Goal: Information Seeking & Learning: Learn about a topic

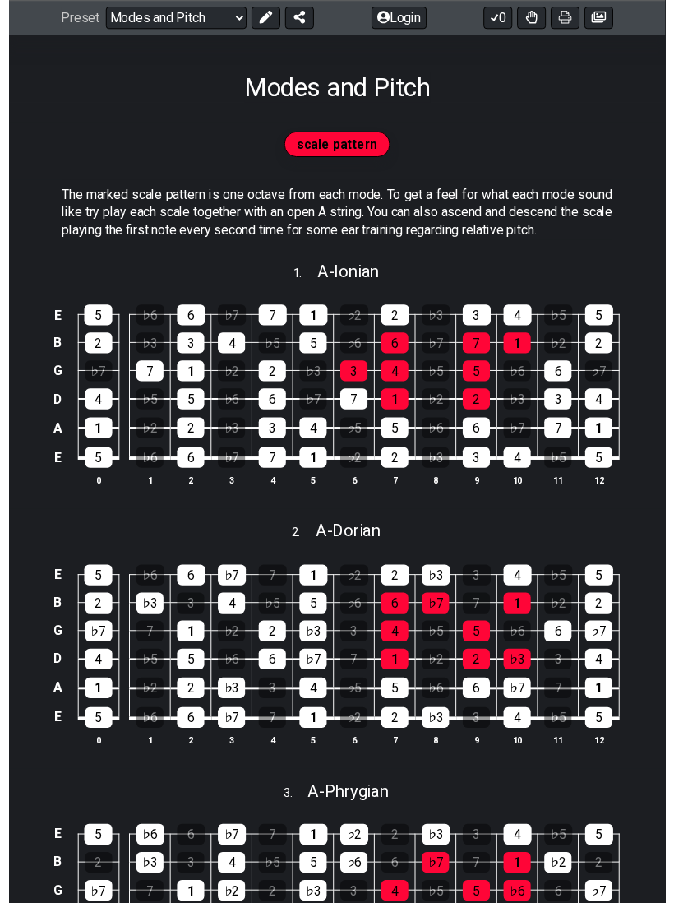
scroll to position [305, 0]
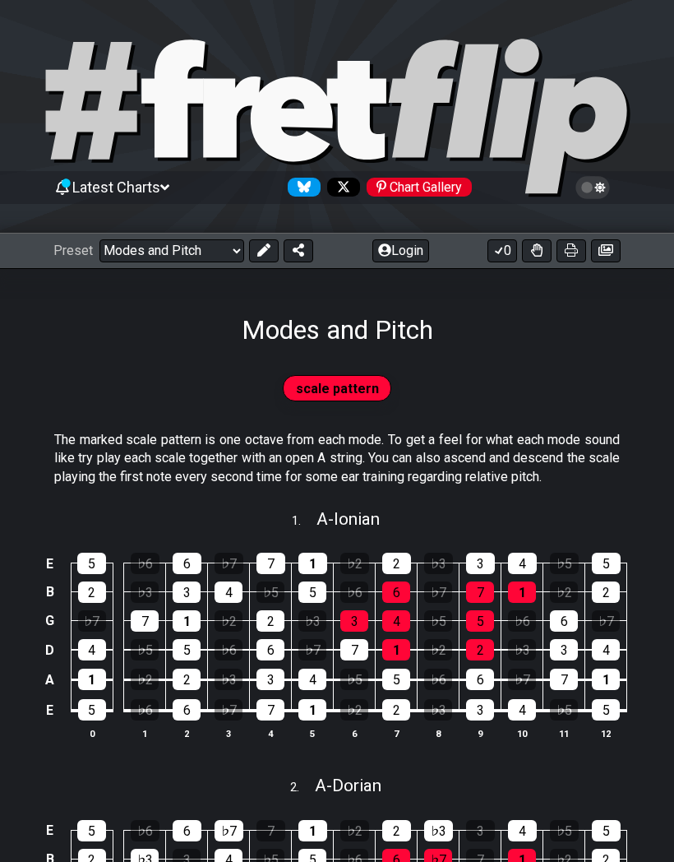
click at [108, 246] on select "Welcome to #fretflip! Initial Preset Custom Preset Minor Pentatonic Major Penta…" at bounding box center [171, 250] width 145 height 23
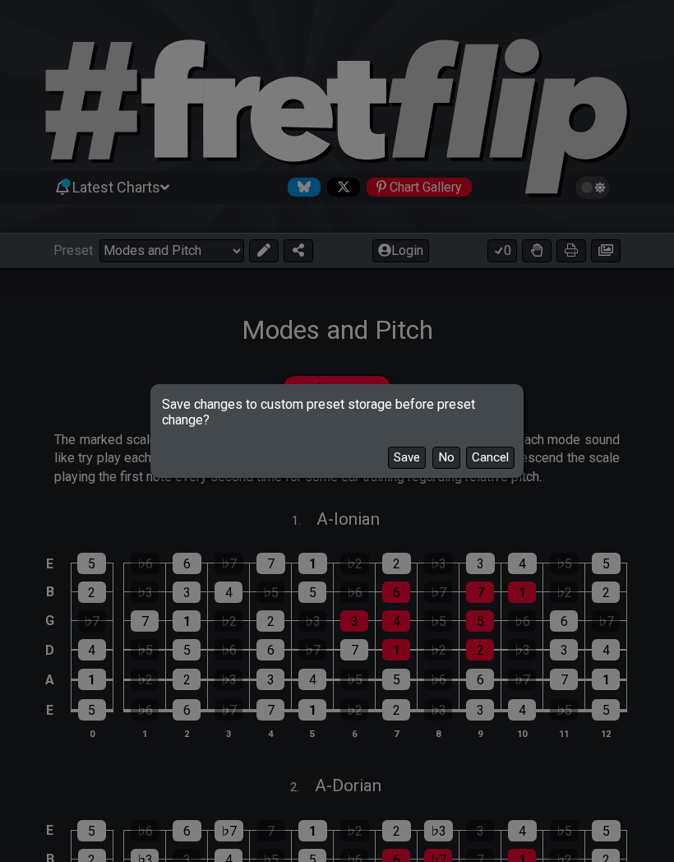
click at [455, 467] on button "No" at bounding box center [446, 457] width 28 height 22
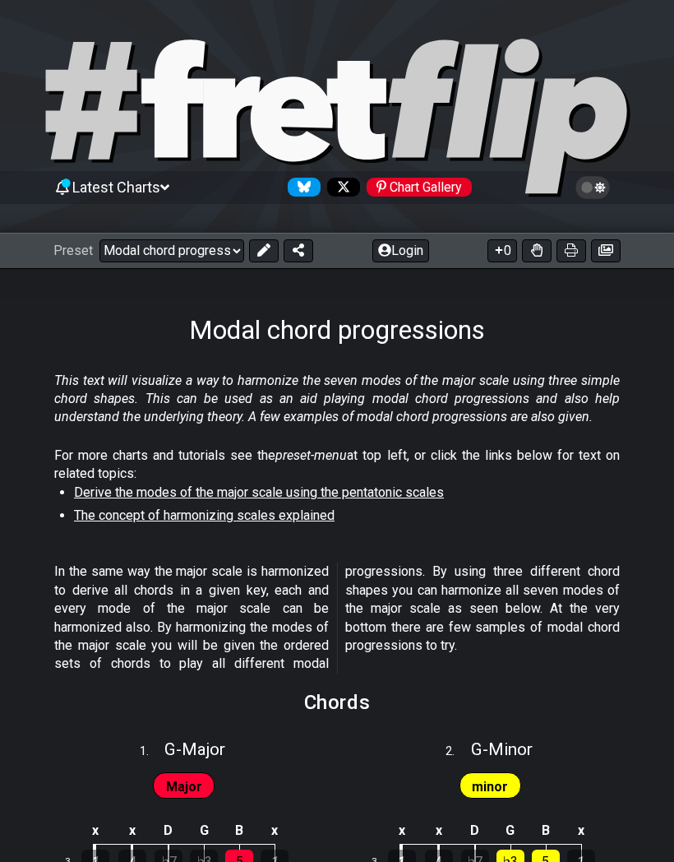
click at [156, 250] on select "Welcome to #fretflip! Initial Preset Custom Preset Minor Pentatonic Major Penta…" at bounding box center [171, 250] width 145 height 23
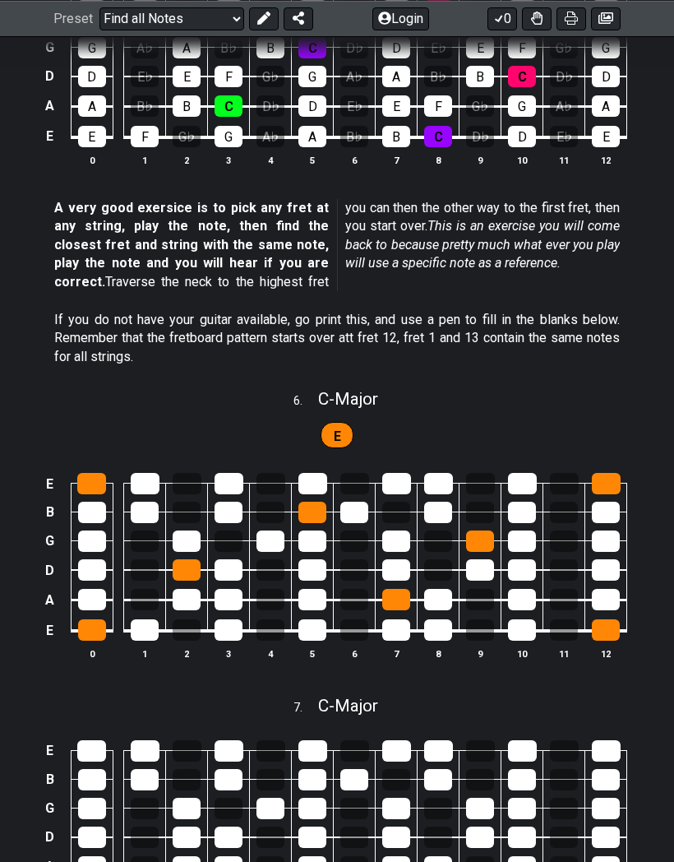
scroll to position [2240, 0]
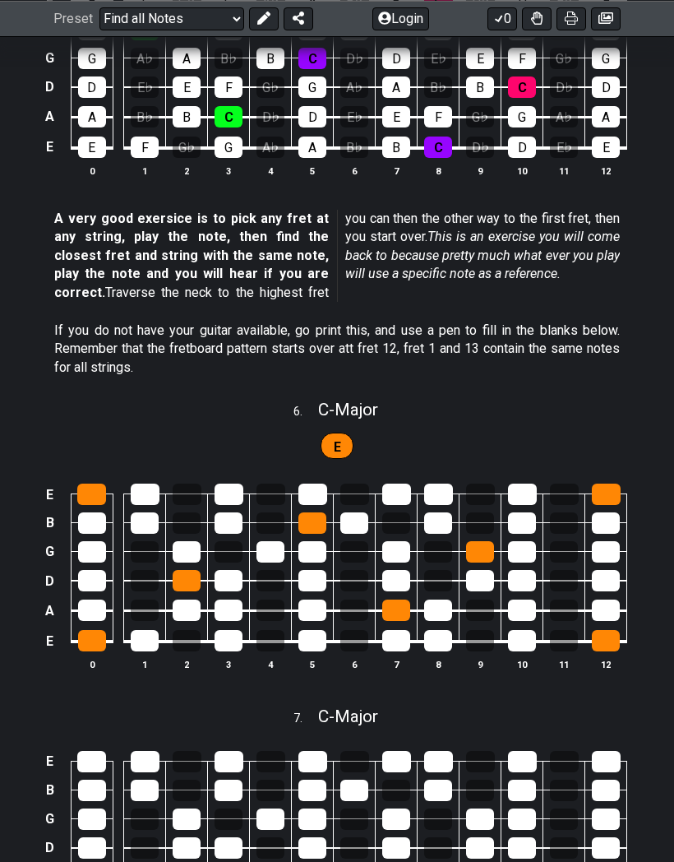
click at [133, 21] on select "Welcome to #fretflip! Initial Preset Custom Preset Minor Pentatonic Major Penta…" at bounding box center [171, 18] width 145 height 23
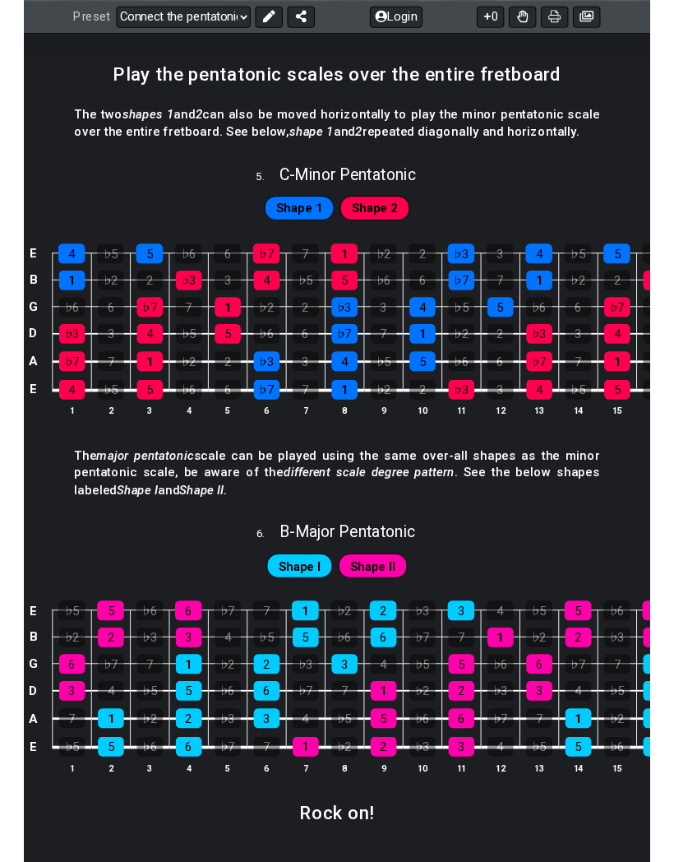
scroll to position [1782, 0]
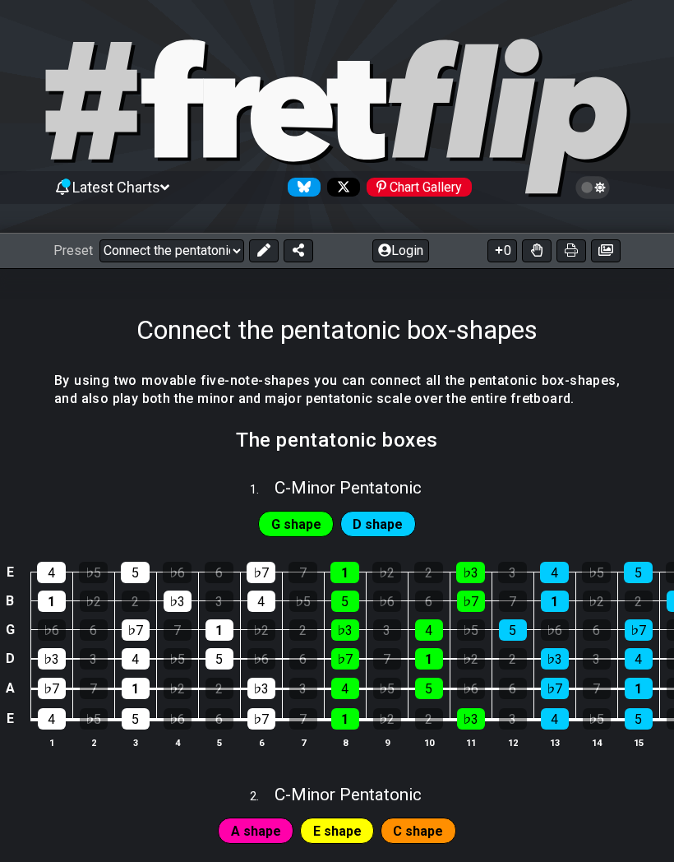
click at [136, 252] on select "Welcome to #fretflip! Initial Preset Custom Preset Minor Pentatonic Major Penta…" at bounding box center [171, 250] width 145 height 23
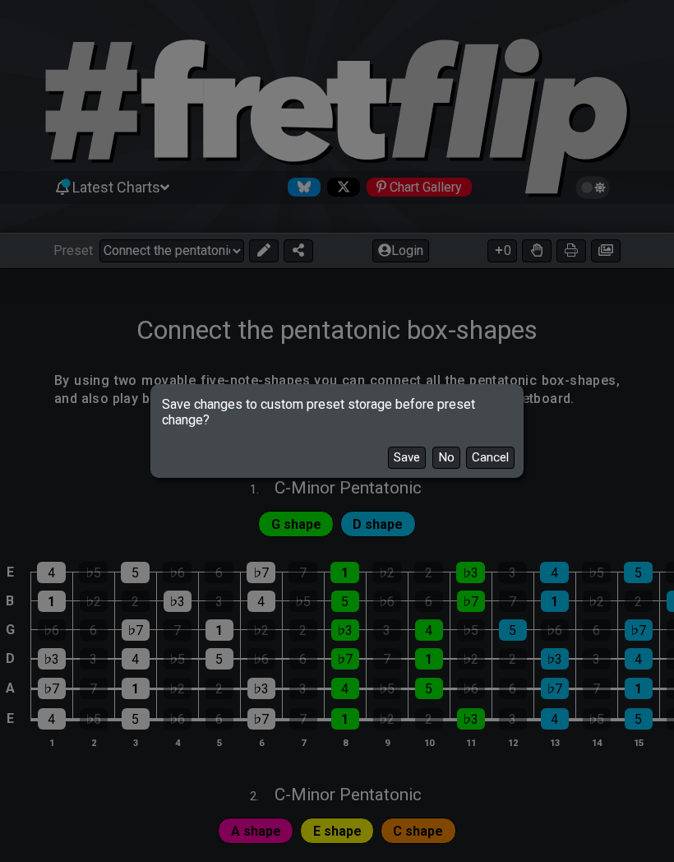
click at [446, 448] on button "No" at bounding box center [446, 457] width 28 height 22
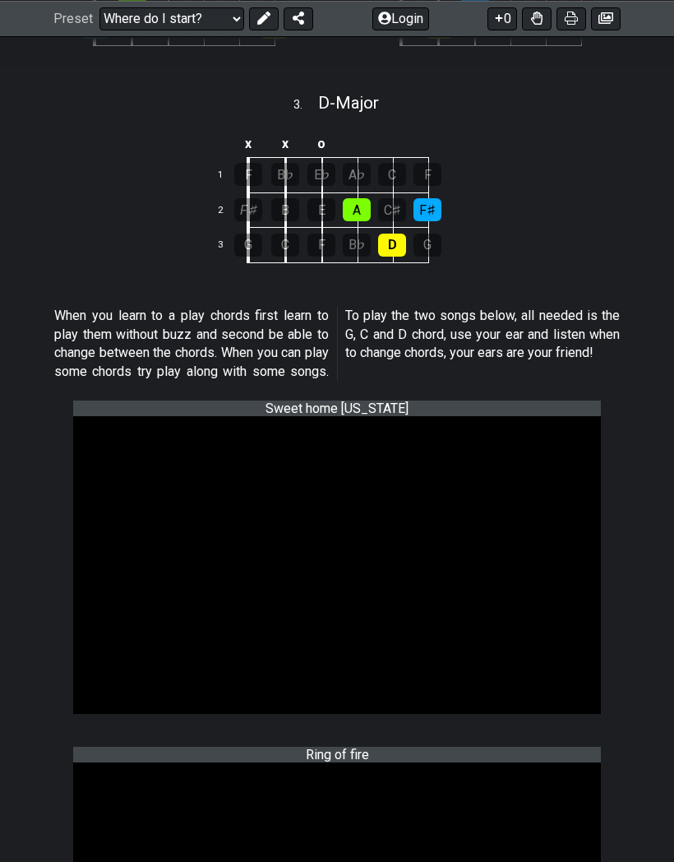
scroll to position [866, 0]
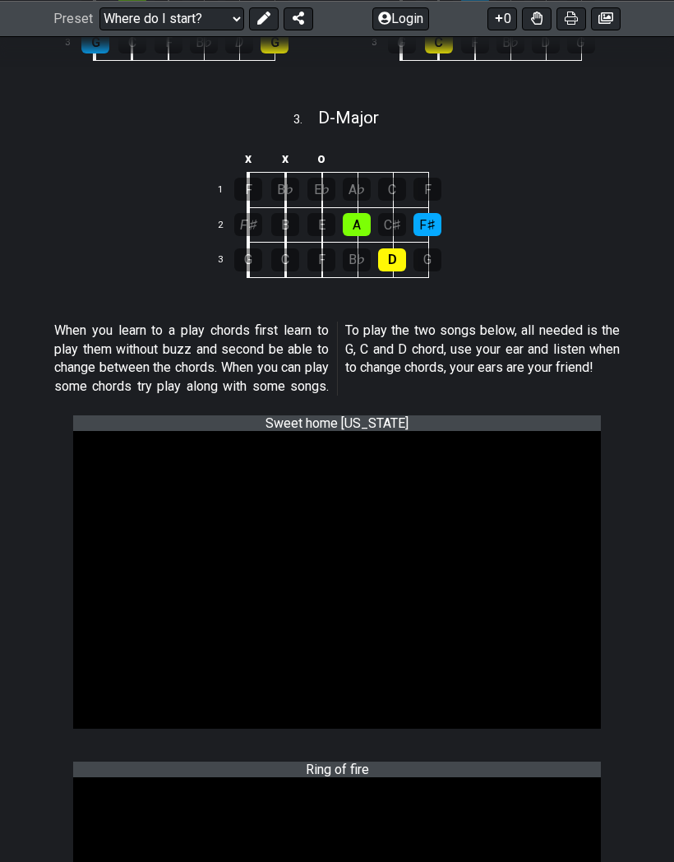
click at [136, 20] on select "Welcome to #fretflip! Initial Preset Custom Preset Minor Pentatonic Major Penta…" at bounding box center [171, 18] width 145 height 23
select select "/minor-pentatonic"
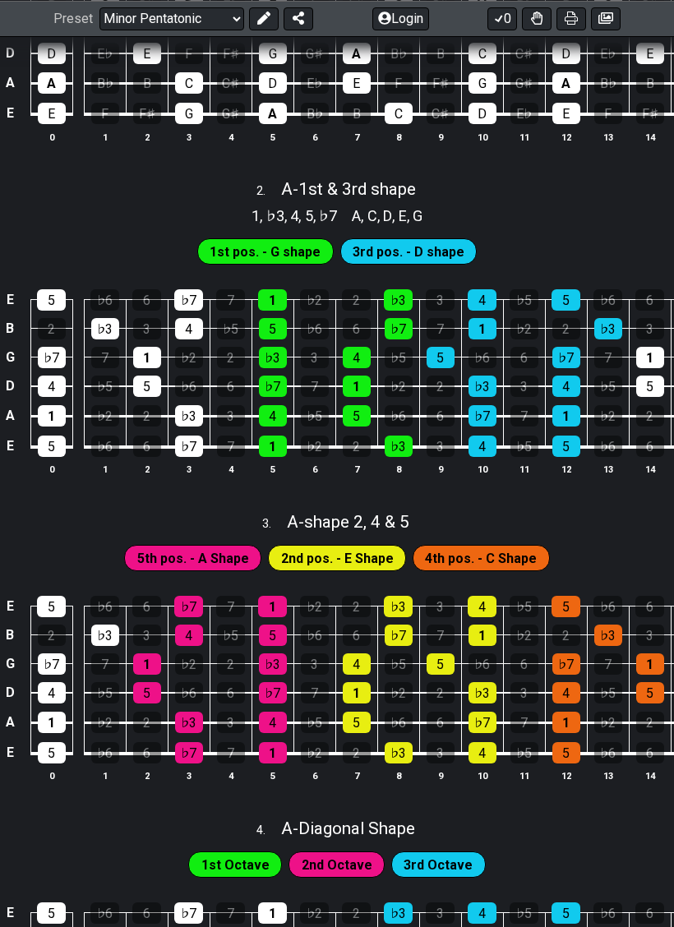
scroll to position [583, 0]
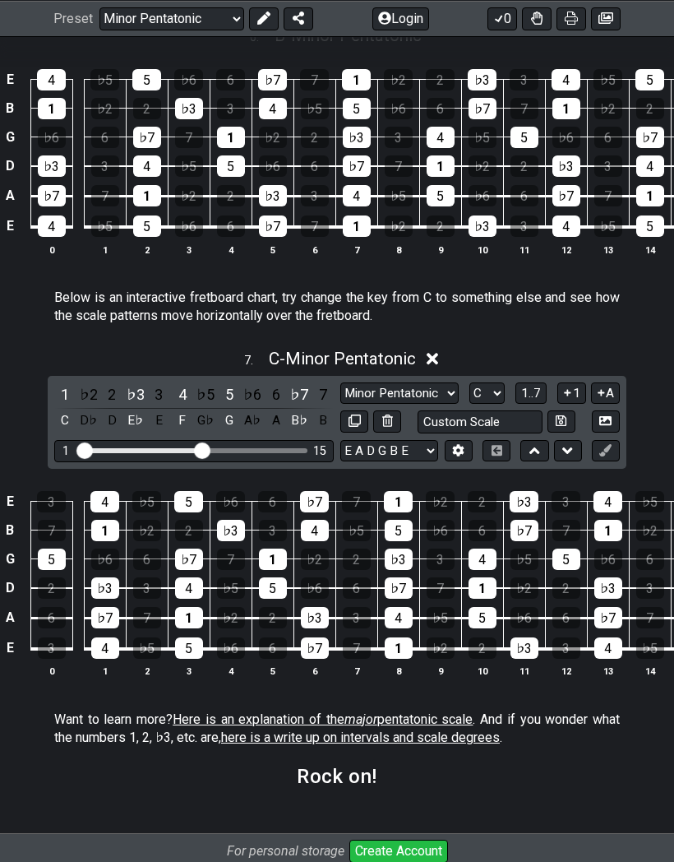
scroll to position [2013, 0]
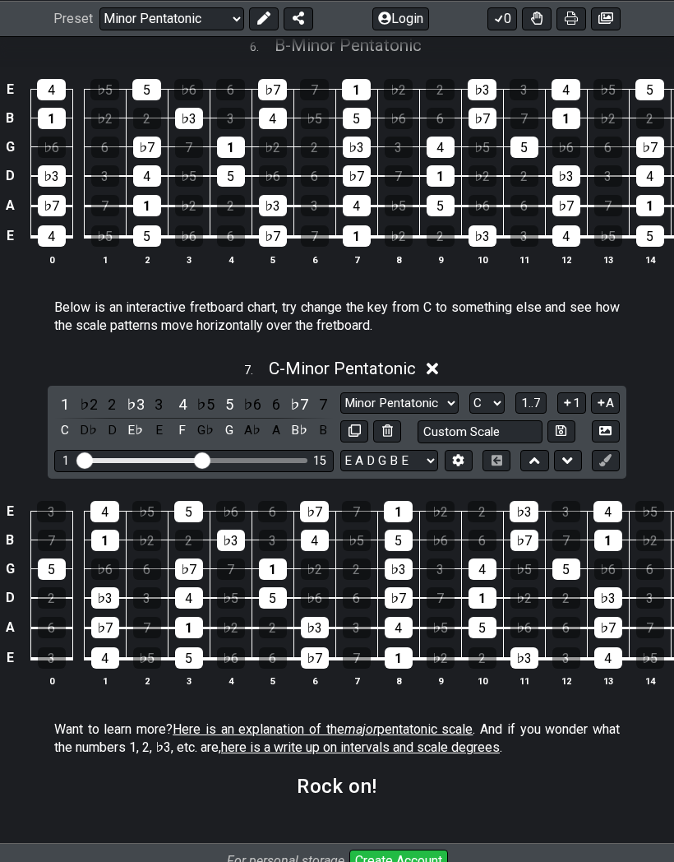
click at [486, 400] on select "A♭ A A♯ B♭ B C C♯ D♭ D D♯ E♭ E F F♯ G♭ G G♯" at bounding box center [486, 403] width 35 height 22
select select "D"
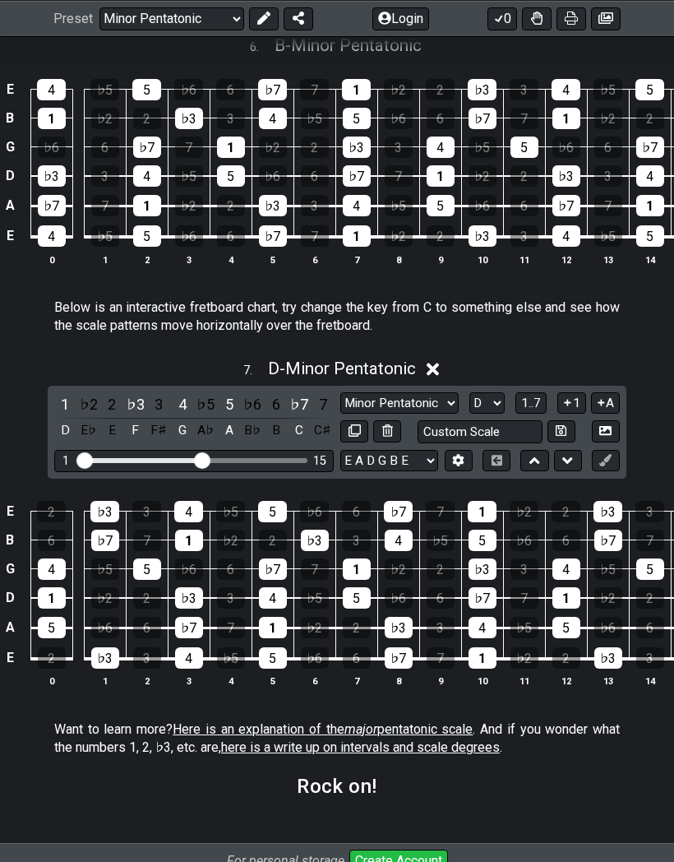
click at [223, 721] on span "Here is an explanation of the major pentatonic scale" at bounding box center [323, 729] width 300 height 16
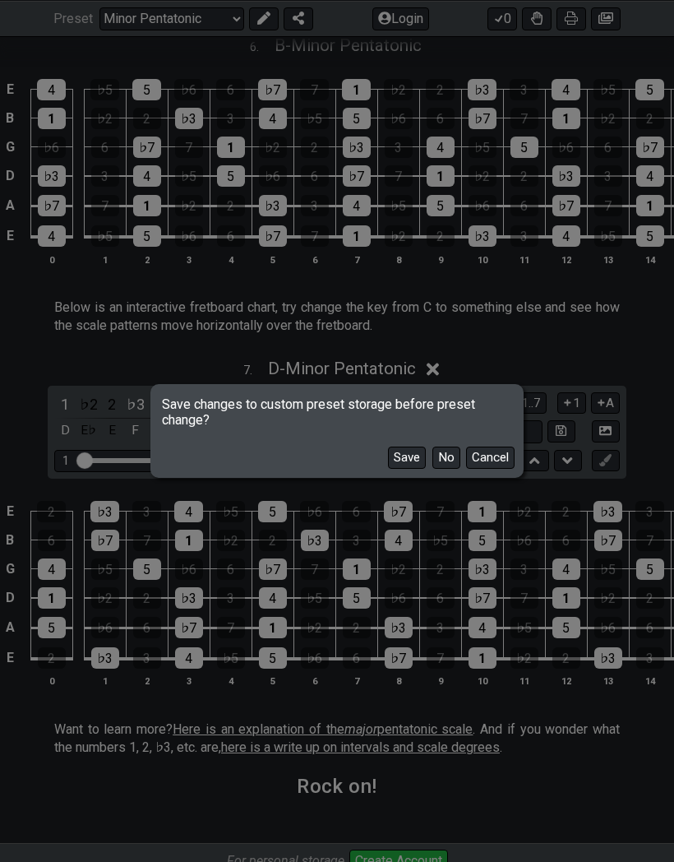
click at [447, 455] on button "No" at bounding box center [446, 457] width 28 height 22
select select "/major-pentatonic"
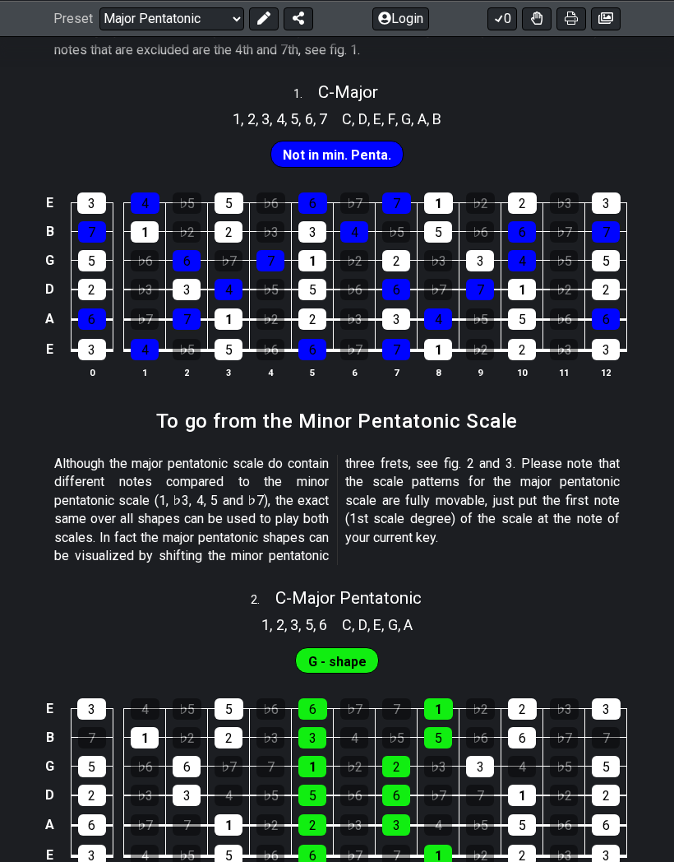
scroll to position [468, 0]
